Goal: Task Accomplishment & Management: Use online tool/utility

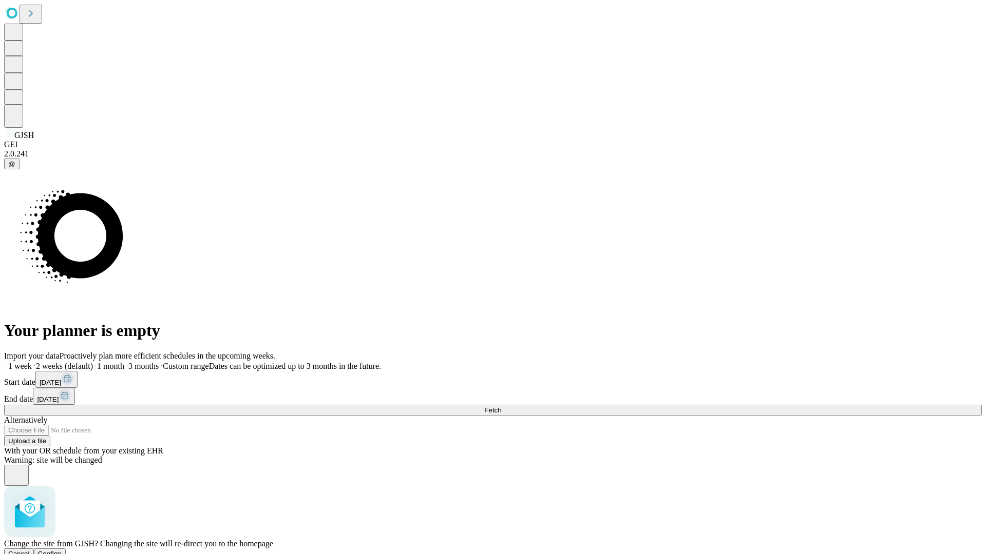
click at [62, 550] on span "Confirm" at bounding box center [50, 554] width 24 height 8
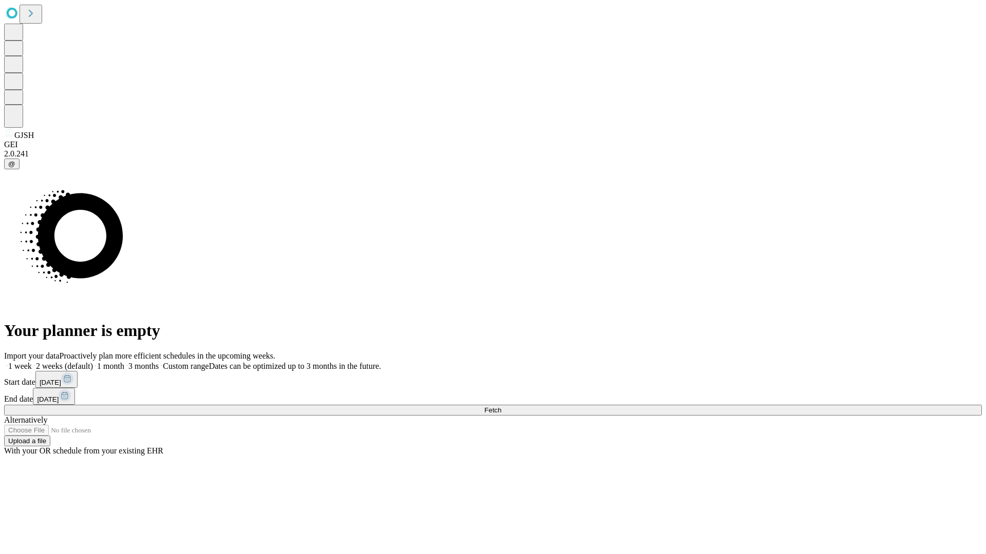
click at [124, 362] on label "1 month" at bounding box center [108, 366] width 31 height 9
click at [501, 407] on span "Fetch" at bounding box center [492, 411] width 17 height 8
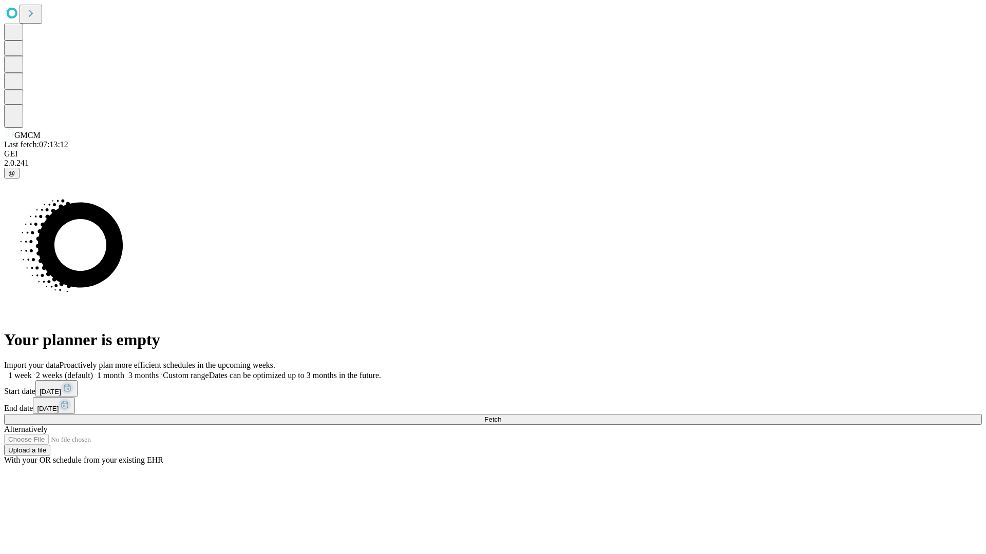
click at [124, 371] on label "1 month" at bounding box center [108, 375] width 31 height 9
click at [501, 416] on span "Fetch" at bounding box center [492, 420] width 17 height 8
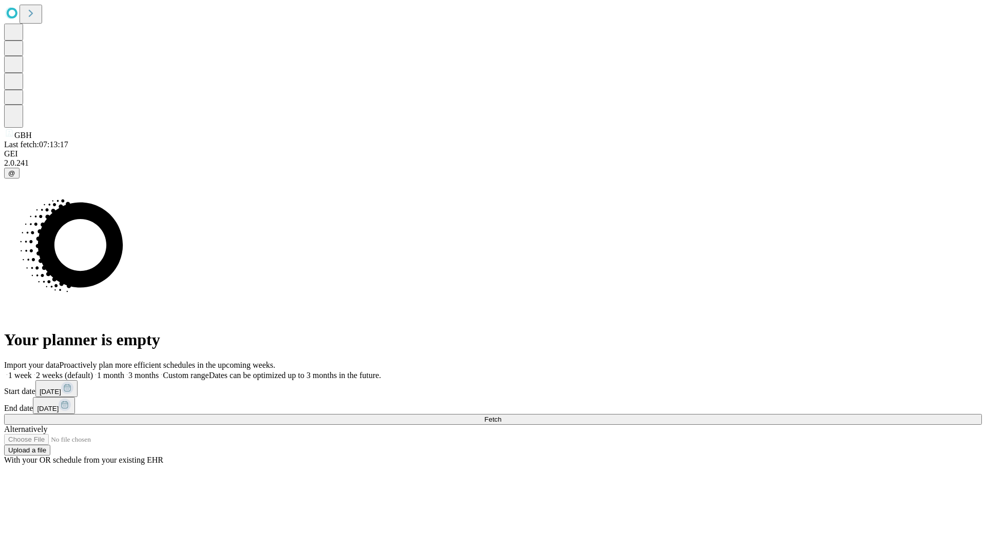
click at [124, 371] on label "1 month" at bounding box center [108, 375] width 31 height 9
click at [501, 416] on span "Fetch" at bounding box center [492, 420] width 17 height 8
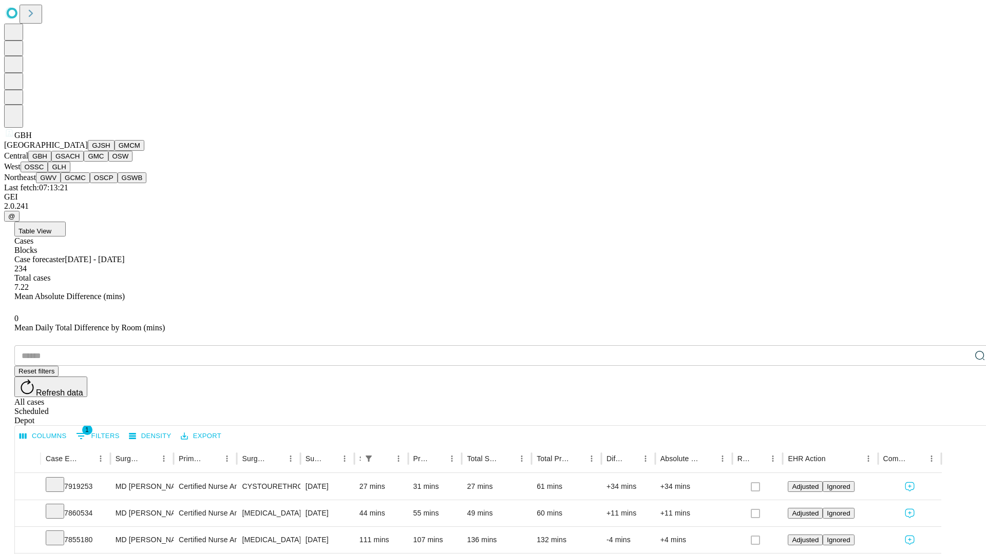
click at [80, 162] on button "GSACH" at bounding box center [67, 156] width 32 height 11
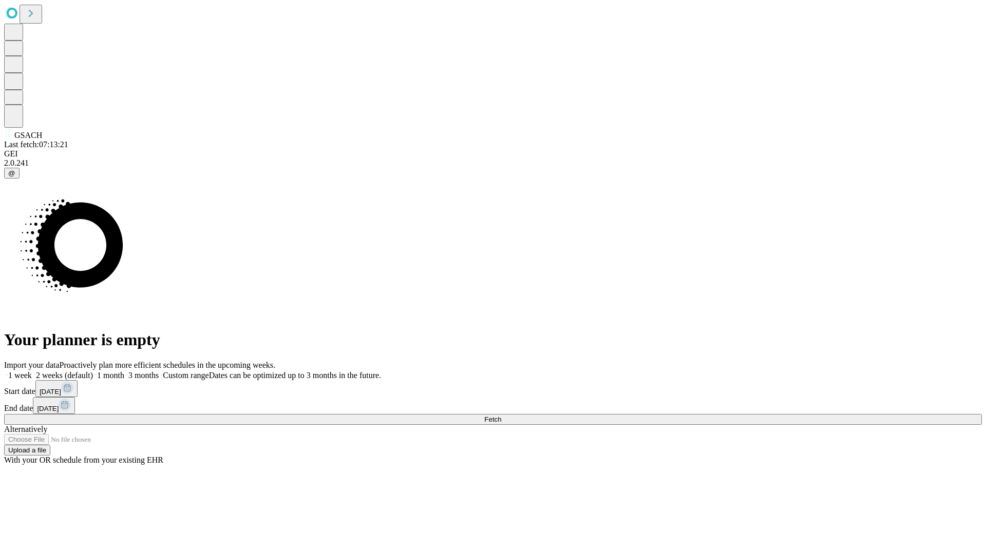
click at [124, 371] on label "1 month" at bounding box center [108, 375] width 31 height 9
click at [501, 416] on span "Fetch" at bounding box center [492, 420] width 17 height 8
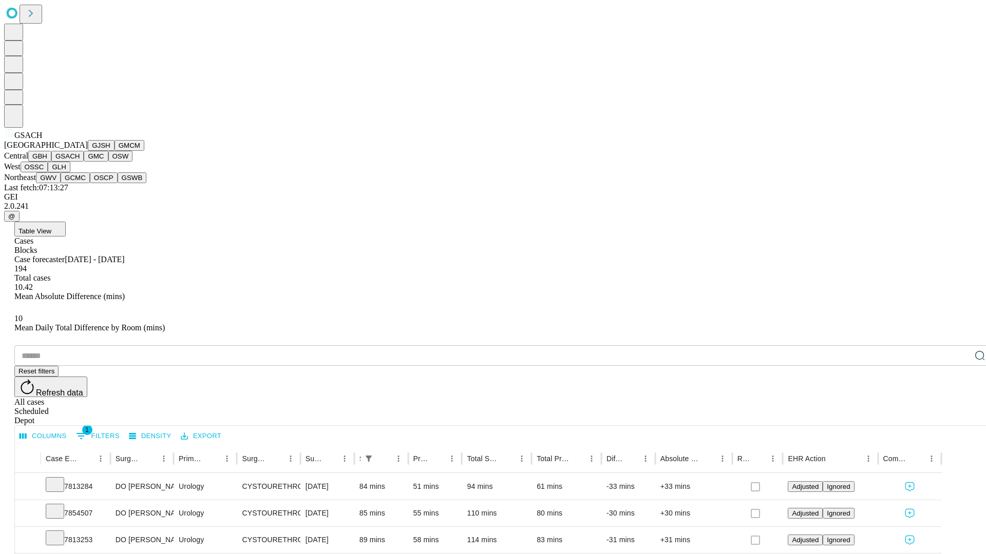
click at [84, 162] on button "GMC" at bounding box center [96, 156] width 24 height 11
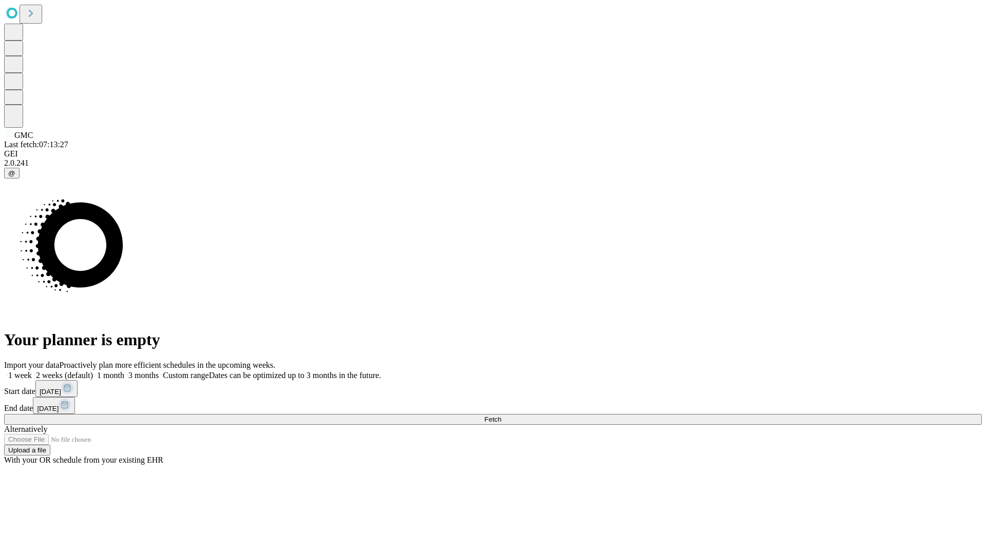
click at [124, 371] on label "1 month" at bounding box center [108, 375] width 31 height 9
click at [501, 416] on span "Fetch" at bounding box center [492, 420] width 17 height 8
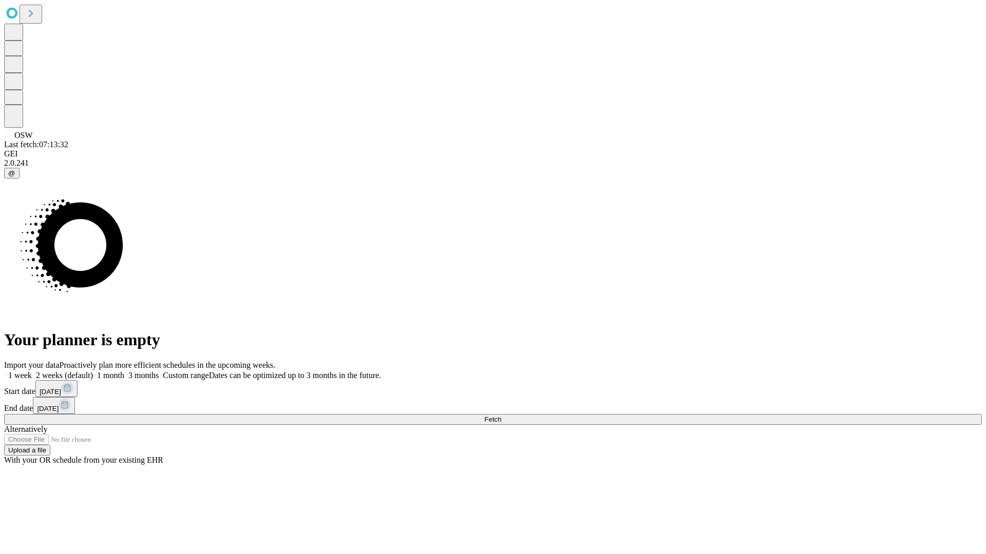
click at [124, 371] on label "1 month" at bounding box center [108, 375] width 31 height 9
click at [501, 416] on span "Fetch" at bounding box center [492, 420] width 17 height 8
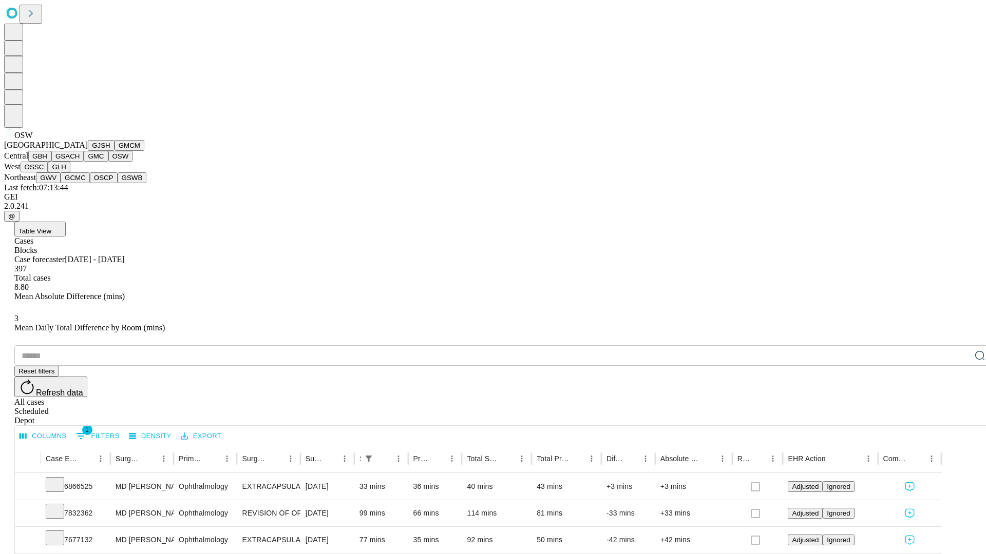
click at [48, 172] on button "OSSC" at bounding box center [35, 167] width 28 height 11
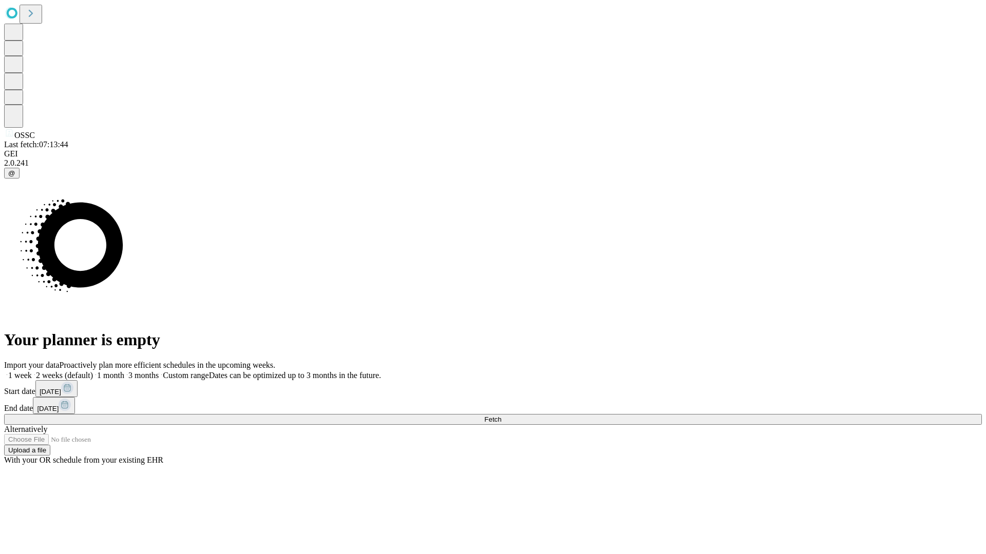
click at [124, 371] on label "1 month" at bounding box center [108, 375] width 31 height 9
click at [501, 416] on span "Fetch" at bounding box center [492, 420] width 17 height 8
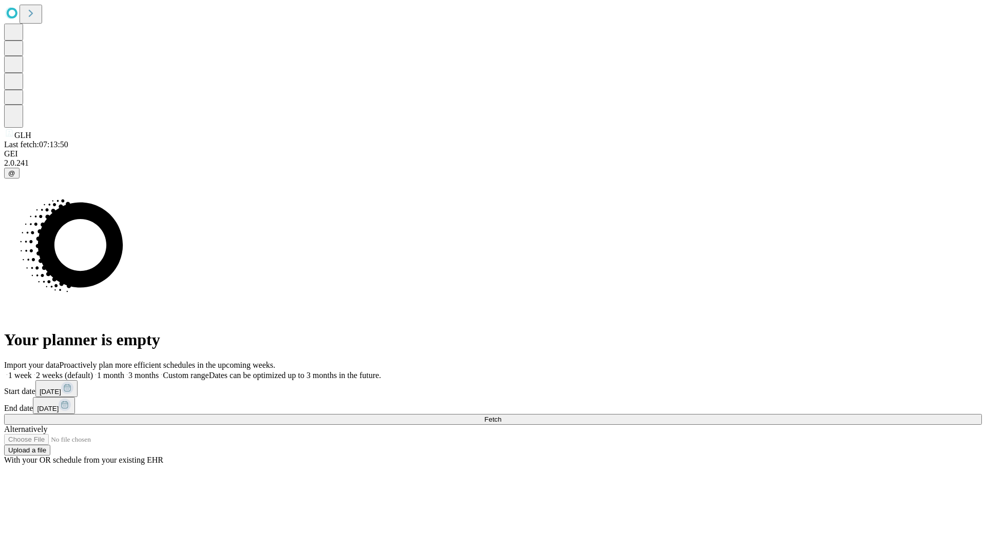
click at [124, 371] on label "1 month" at bounding box center [108, 375] width 31 height 9
click at [501, 416] on span "Fetch" at bounding box center [492, 420] width 17 height 8
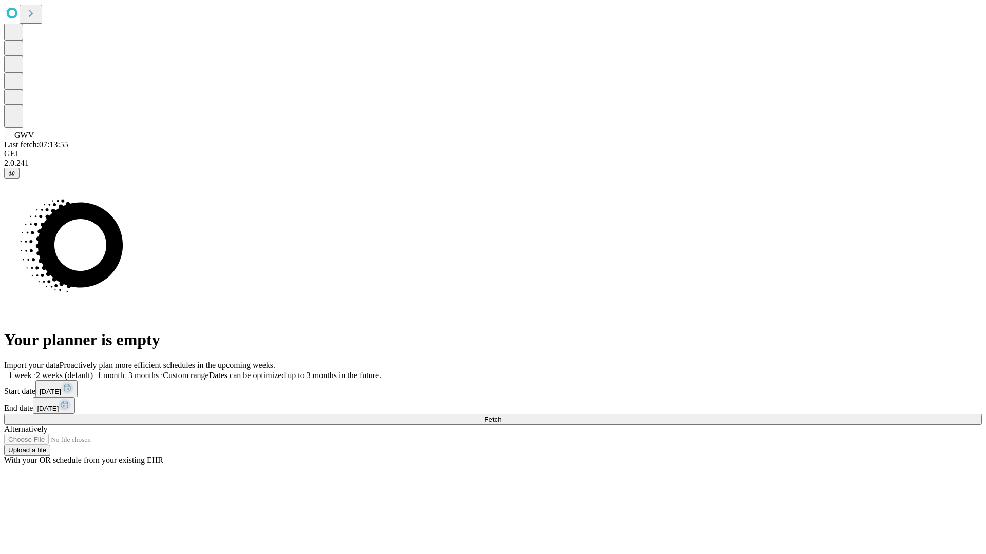
click at [124, 371] on label "1 month" at bounding box center [108, 375] width 31 height 9
click at [501, 416] on span "Fetch" at bounding box center [492, 420] width 17 height 8
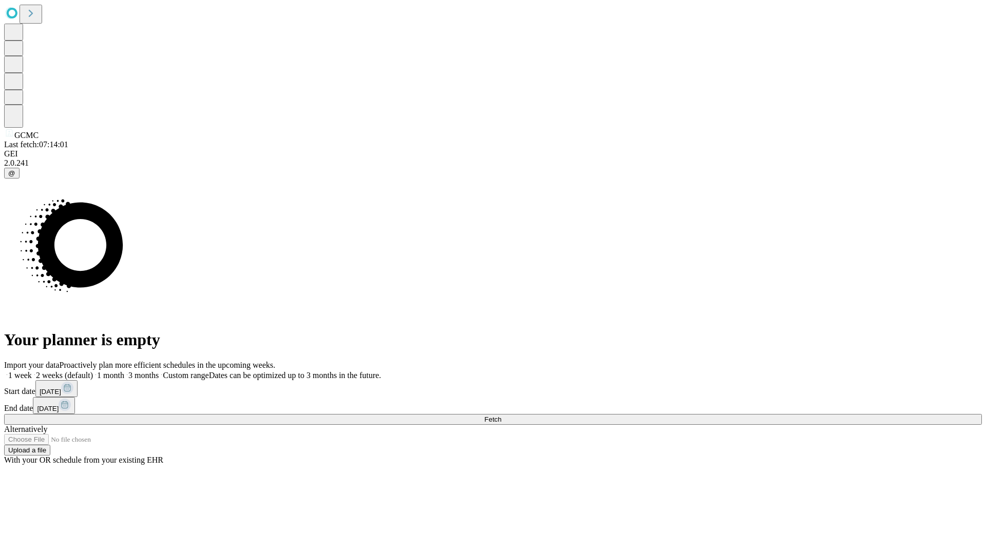
click at [124, 371] on label "1 month" at bounding box center [108, 375] width 31 height 9
click at [501, 416] on span "Fetch" at bounding box center [492, 420] width 17 height 8
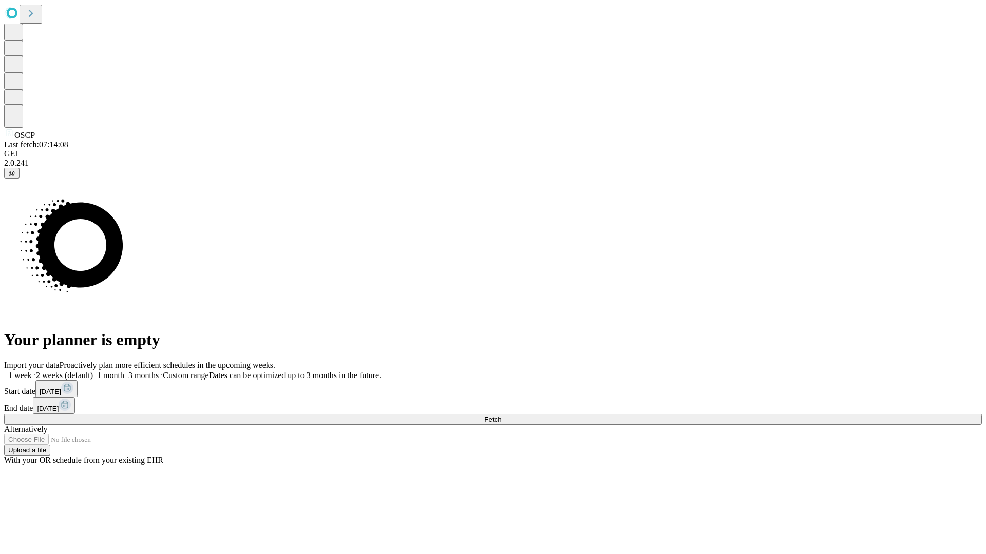
click at [124, 371] on label "1 month" at bounding box center [108, 375] width 31 height 9
click at [501, 416] on span "Fetch" at bounding box center [492, 420] width 17 height 8
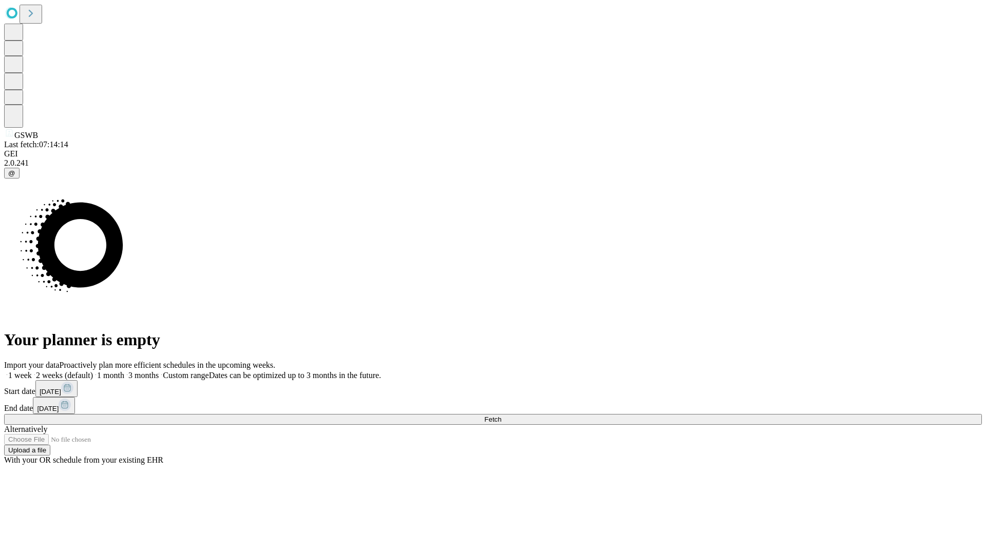
click at [124, 371] on label "1 month" at bounding box center [108, 375] width 31 height 9
click at [501, 416] on span "Fetch" at bounding box center [492, 420] width 17 height 8
